Goal: Task Accomplishment & Management: Manage account settings

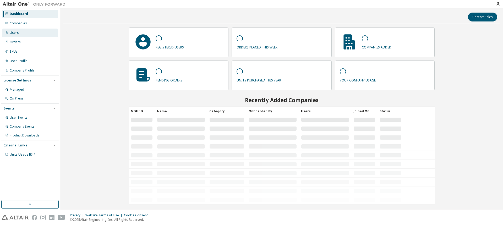
click at [19, 32] on div "Users" at bounding box center [30, 33] width 56 height 8
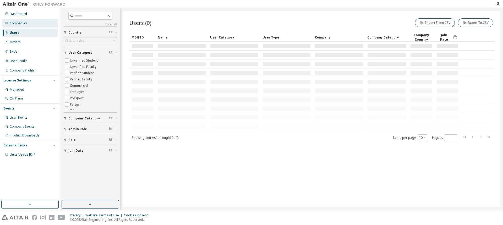
click at [21, 21] on div "Companies" at bounding box center [18, 23] width 17 height 4
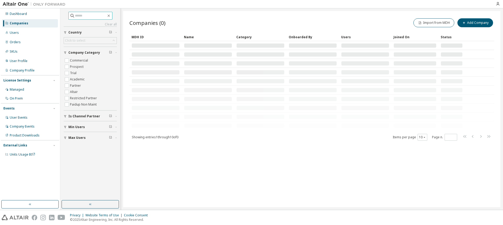
click at [87, 15] on input "text" at bounding box center [90, 15] width 31 height 5
click at [21, 31] on div "Users" at bounding box center [30, 33] width 56 height 8
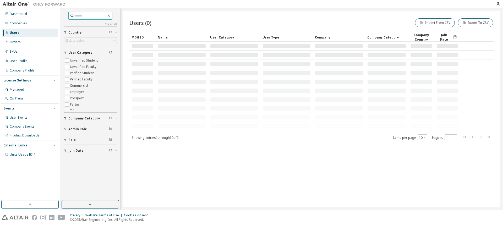
click at [87, 16] on input "text" at bounding box center [90, 15] width 31 height 5
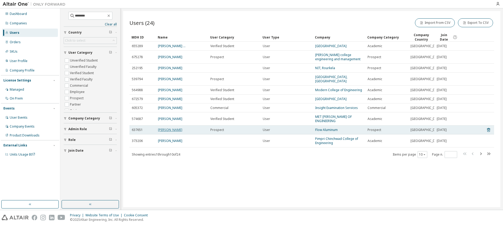
drag, startPoint x: 184, startPoint y: 136, endPoint x: 159, endPoint y: 137, distance: 25.2
click at [159, 132] on div "[PERSON_NAME]" at bounding box center [182, 130] width 48 height 4
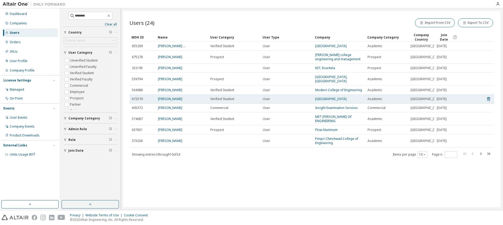
copy link "[PERSON_NAME]"
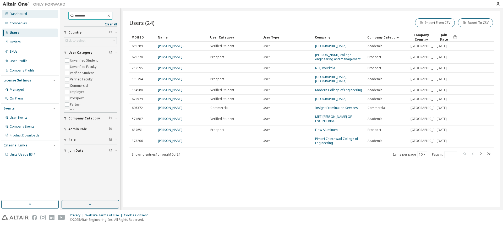
drag, startPoint x: 83, startPoint y: 16, endPoint x: 47, endPoint y: 14, distance: 36.0
click at [47, 14] on div "Dashboard Companies Users Orders SKUs User Profile Company Profile License Sett…" at bounding box center [251, 108] width 503 height 201
paste input "******"
type input "**********"
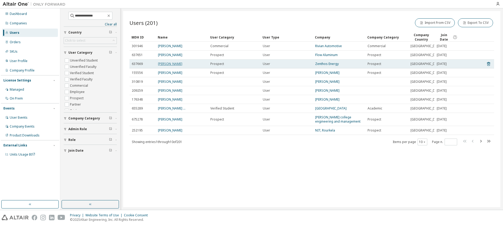
click at [170, 66] on link "[PERSON_NAME]" at bounding box center [170, 64] width 24 height 4
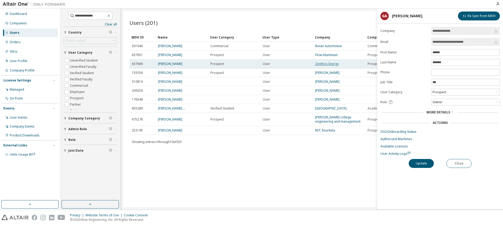
click at [326, 66] on link "Zenthos Energy" at bounding box center [327, 64] width 24 height 4
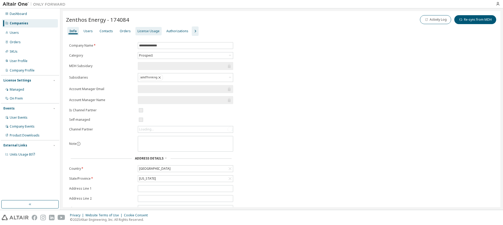
click at [150, 32] on div "License Usage" at bounding box center [148, 31] width 22 height 4
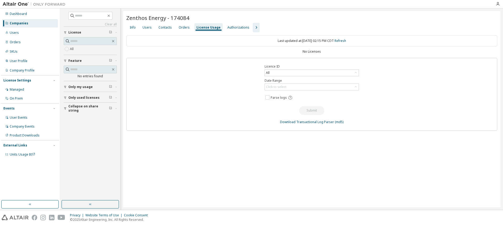
click at [253, 28] on icon "button" at bounding box center [256, 27] width 6 height 6
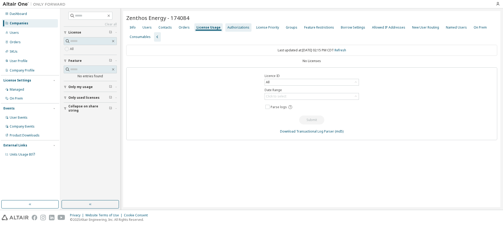
click at [233, 29] on div "Authorizations" at bounding box center [238, 27] width 22 height 4
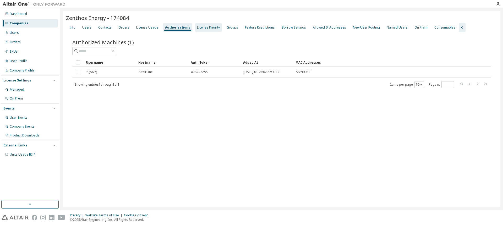
click at [206, 26] on div "License Priority" at bounding box center [208, 27] width 23 height 4
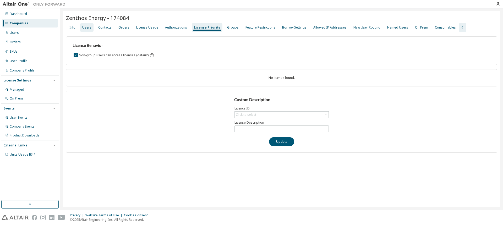
click at [142, 30] on div "License Usage" at bounding box center [147, 27] width 26 height 8
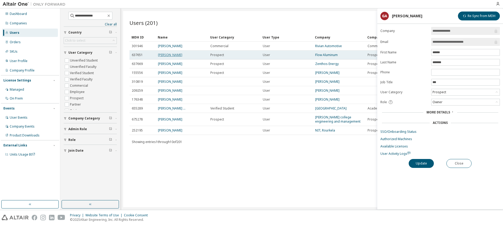
click at [173, 57] on link "[PERSON_NAME]" at bounding box center [170, 55] width 24 height 4
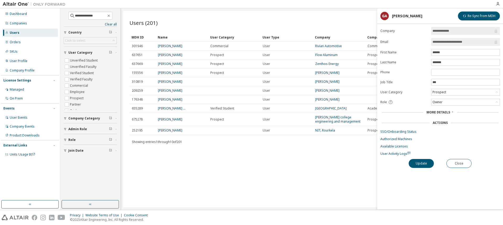
click at [447, 112] on span "More Details" at bounding box center [438, 112] width 24 height 4
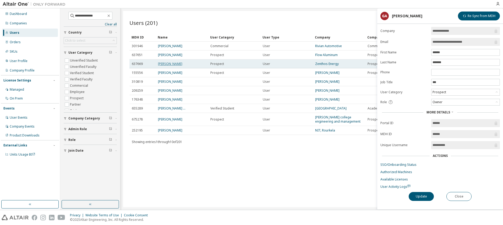
click at [175, 66] on link "[PERSON_NAME]" at bounding box center [170, 64] width 24 height 4
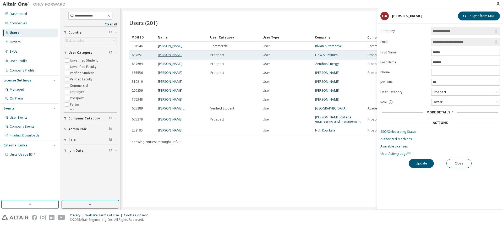
click at [169, 57] on link "[PERSON_NAME]" at bounding box center [170, 55] width 24 height 4
click at [324, 57] on link "Flow Aluminum" at bounding box center [326, 55] width 23 height 4
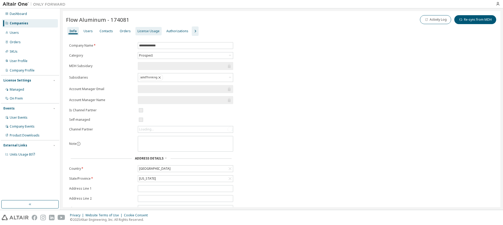
click at [145, 31] on div "License Usage" at bounding box center [148, 31] width 22 height 4
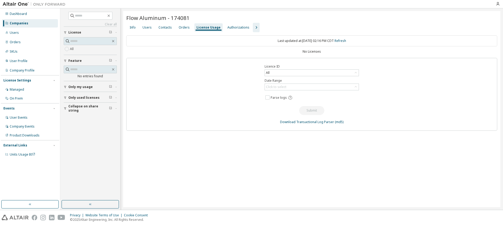
click at [253, 26] on icon "button" at bounding box center [256, 27] width 6 height 6
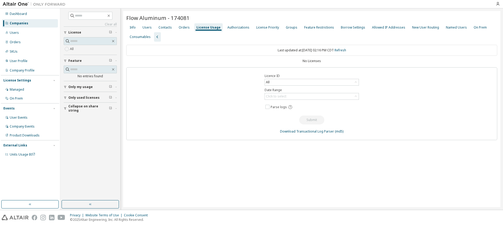
click at [17, 21] on div "Companies" at bounding box center [19, 23] width 19 height 4
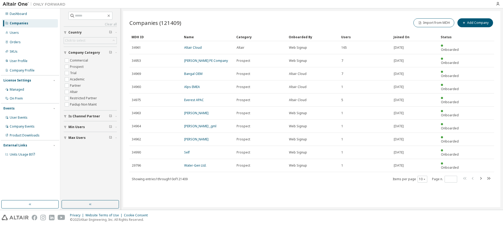
click at [292, 14] on div "Companies (121409) Import from MDH Add Company Clear Load Save Save As Field Op…" at bounding box center [311, 109] width 377 height 196
click at [5, 22] on icon at bounding box center [6, 22] width 3 height 3
click at [24, 22] on div "Companies" at bounding box center [19, 23] width 19 height 4
click at [258, 21] on div "Companies (121409) Import from MDH Add Company" at bounding box center [311, 22] width 364 height 11
click at [480, 175] on icon "button" at bounding box center [480, 178] width 6 height 6
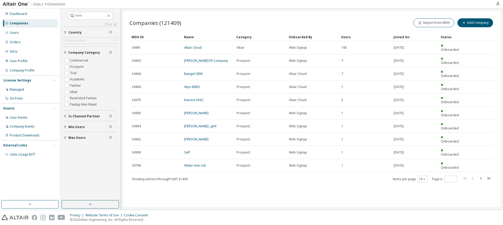
type input "*"
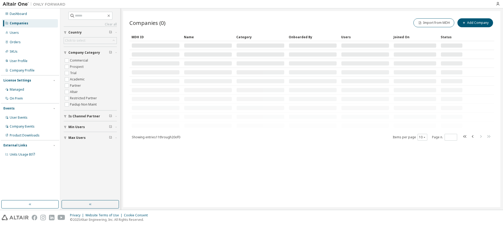
click at [289, 158] on div "Companies (0) Import from MDH Add Company Clear Load Save Save As Field Operato…" at bounding box center [311, 109] width 377 height 196
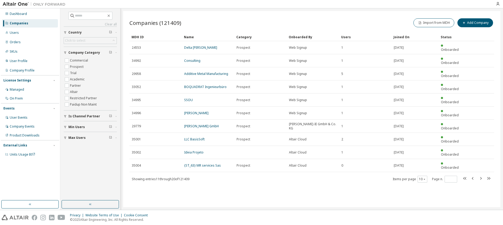
click at [263, 18] on div "Companies (121409) Import from MDH Add Company" at bounding box center [311, 22] width 364 height 11
click at [29, 21] on div "Companies" at bounding box center [30, 23] width 56 height 8
click at [5, 23] on icon at bounding box center [6, 22] width 3 height 3
click at [254, 19] on div "Companies (121409) Import from MDH Add Company" at bounding box center [311, 22] width 364 height 11
click at [227, 165] on div "Companies (121409) Import from MDH Add Company Clear Load Save Save As Field Op…" at bounding box center [311, 109] width 377 height 196
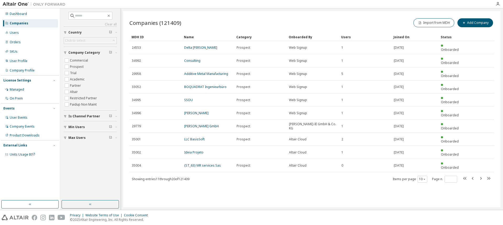
click at [305, 177] on div "Companies (121409) Import from MDH Add Company Clear Load Save Save As Field Op…" at bounding box center [311, 109] width 377 height 196
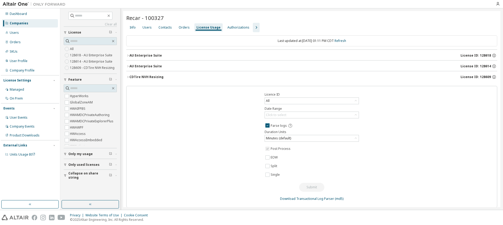
click at [210, 133] on div "Licence ID All Date Range Click to select Parse logs Duration Units Minutes (de…" at bounding box center [311, 146] width 371 height 121
click at [199, 151] on div "Licence ID All Date Range Click to select Parse logs Duration Units Minutes (de…" at bounding box center [311, 146] width 371 height 121
